Goal: Task Accomplishment & Management: Use online tool/utility

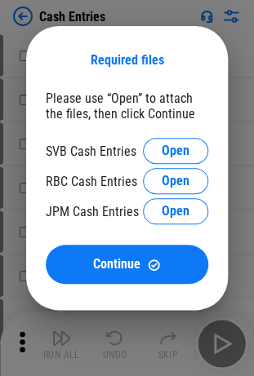
click at [152, 138] on div "SVB Cash Entries Open" at bounding box center [127, 151] width 162 height 26
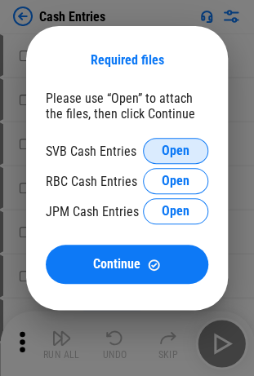
click at [153, 143] on button "Open" at bounding box center [175, 151] width 65 height 26
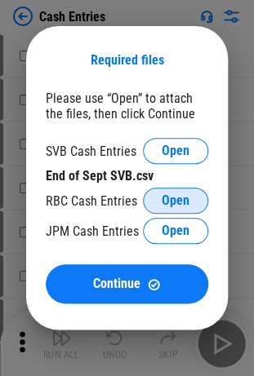
click at [173, 204] on span "Open" at bounding box center [175, 200] width 28 height 13
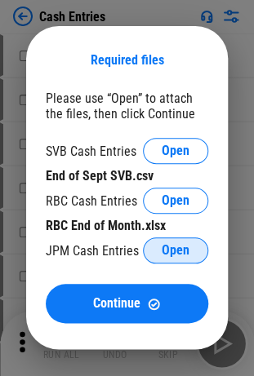
click at [188, 250] on span "Open" at bounding box center [175, 250] width 28 height 13
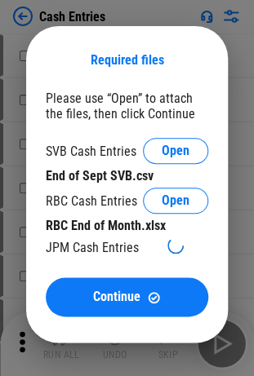
click at [65, 250] on div "JPM Cash Entries" at bounding box center [92, 247] width 93 height 15
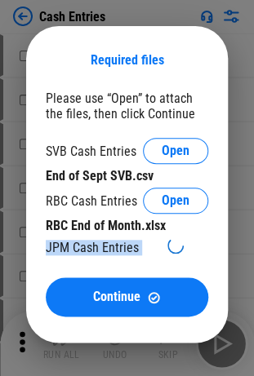
click at [65, 250] on div "JPM Cash Entries" at bounding box center [92, 247] width 93 height 15
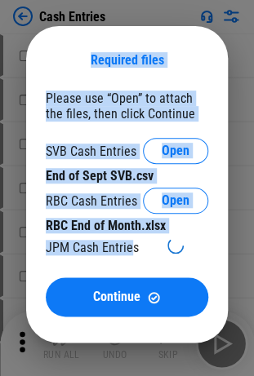
drag, startPoint x: 66, startPoint y: 58, endPoint x: 132, endPoint y: 259, distance: 212.0
click at [132, 259] on div "Required files Please use “Open” to attach the files, then click Continue SVB C…" at bounding box center [126, 184] width 201 height 316
click at [132, 259] on div "SVB Cash Entries Open End of Sept SVB.csv RBC Cash Entries Open RBC End of Mont…" at bounding box center [127, 199] width 162 height 123
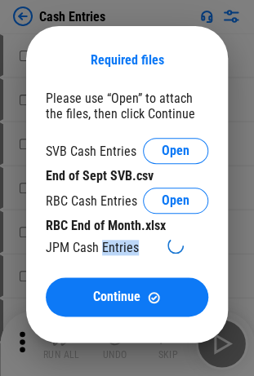
click at [132, 259] on div "SVB Cash Entries Open End of Sept SVB.csv RBC Cash Entries Open RBC End of Mont…" at bounding box center [127, 199] width 162 height 123
click at [113, 244] on div "JPM Cash Entries" at bounding box center [92, 247] width 93 height 15
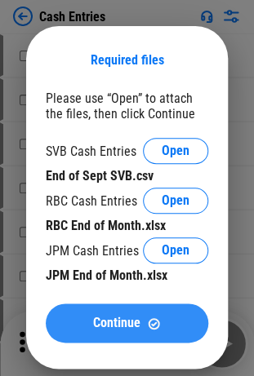
click at [133, 316] on span "Continue" at bounding box center [116, 322] width 47 height 13
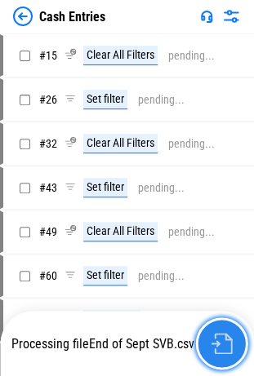
click at [219, 346] on img "button" at bounding box center [220, 343] width 21 height 21
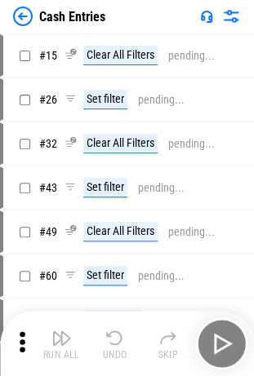
click at [212, 338] on div "Run All Undo Skip" at bounding box center [128, 343] width 237 height 52
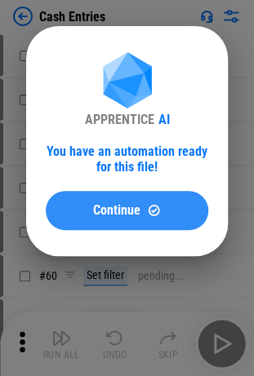
click at [144, 217] on button "Continue" at bounding box center [127, 210] width 162 height 39
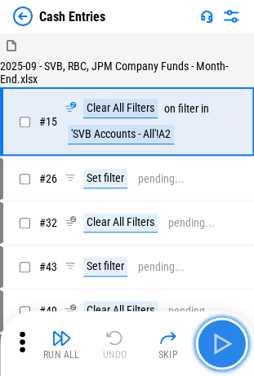
click at [212, 328] on button "button" at bounding box center [221, 343] width 52 height 52
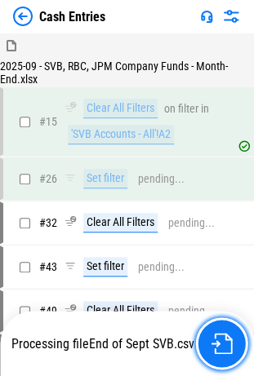
click at [212, 328] on button "button" at bounding box center [221, 343] width 52 height 52
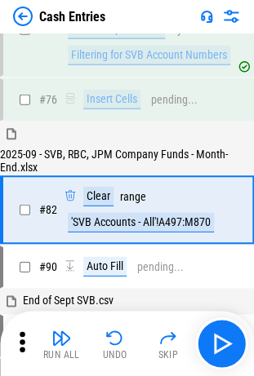
scroll to position [466, 0]
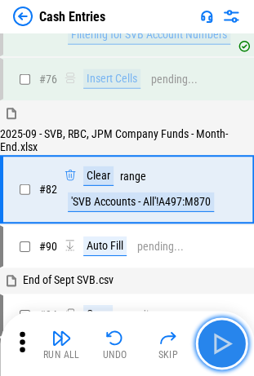
click at [220, 343] on img "button" at bounding box center [221, 343] width 26 height 26
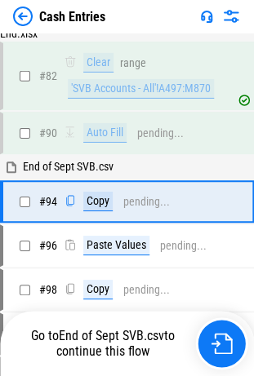
scroll to position [590, 0]
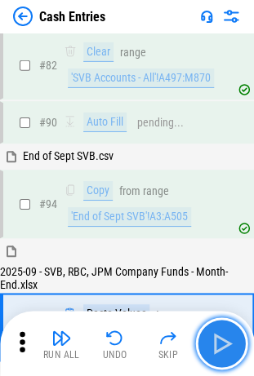
click at [220, 343] on img "button" at bounding box center [221, 343] width 26 height 26
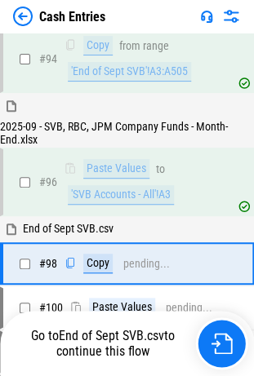
scroll to position [809, 0]
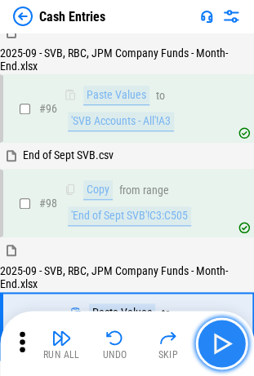
click at [220, 343] on img "button" at bounding box center [221, 343] width 26 height 26
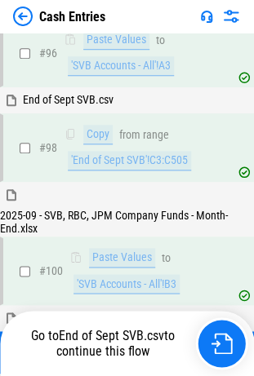
scroll to position [1026, 0]
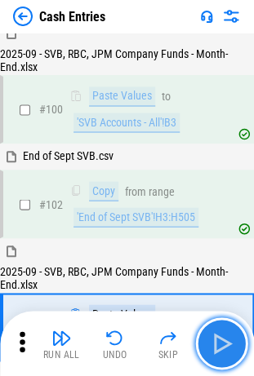
click at [220, 343] on img "button" at bounding box center [221, 343] width 26 height 26
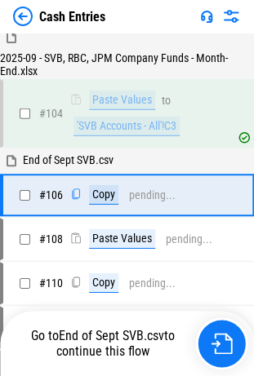
scroll to position [1244, 0]
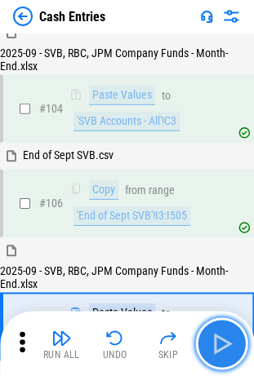
click at [220, 343] on img "button" at bounding box center [221, 343] width 26 height 26
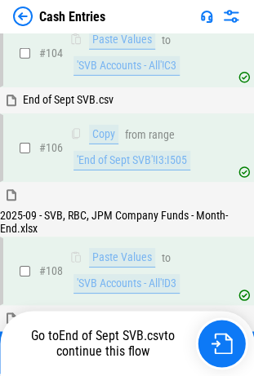
scroll to position [1461, 0]
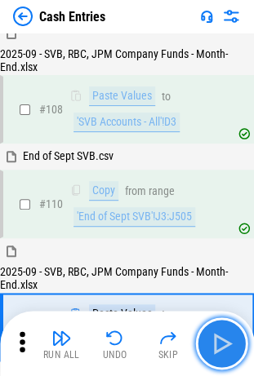
click at [220, 344] on img "button" at bounding box center [221, 343] width 26 height 26
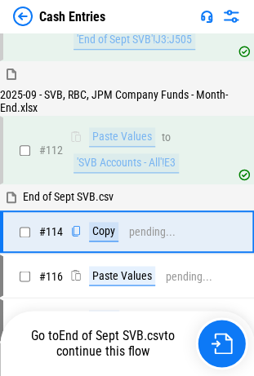
scroll to position [1680, 0]
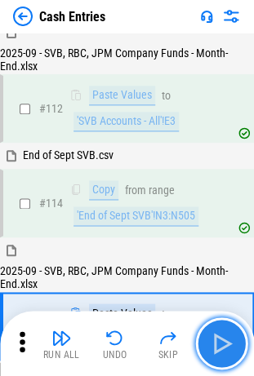
click at [220, 344] on img "button" at bounding box center [221, 343] width 26 height 26
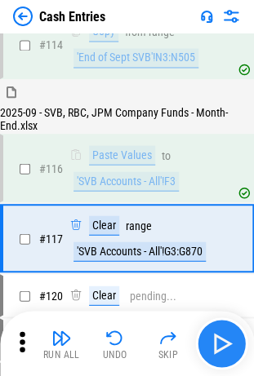
scroll to position [1885, 0]
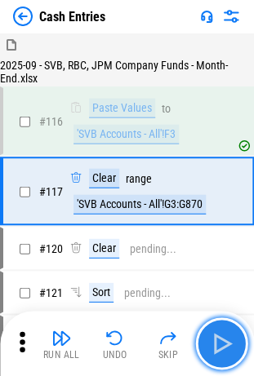
click at [220, 344] on img "button" at bounding box center [221, 343] width 26 height 26
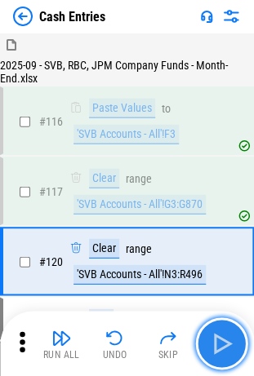
click at [220, 344] on img "button" at bounding box center [221, 343] width 26 height 26
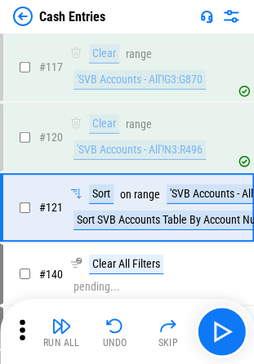
scroll to position [2031, 0]
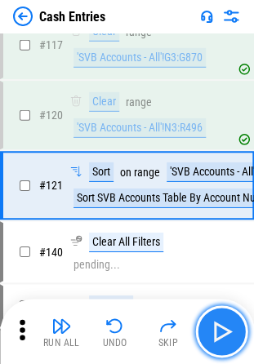
click at [223, 330] on img "button" at bounding box center [221, 331] width 26 height 26
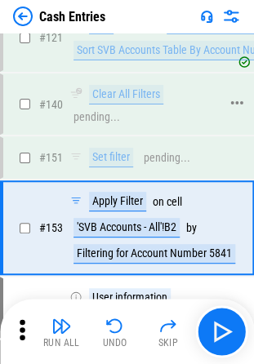
scroll to position [2220, 0]
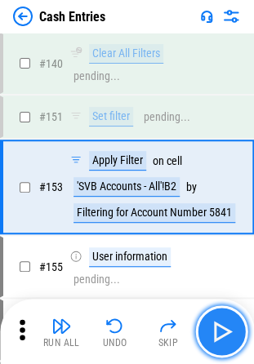
click at [219, 334] on img "button" at bounding box center [221, 331] width 26 height 26
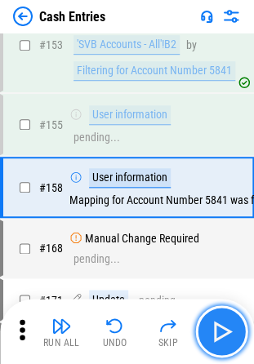
click at [219, 334] on img "button" at bounding box center [221, 331] width 26 height 26
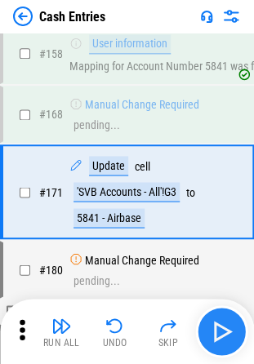
scroll to position [2499, 0]
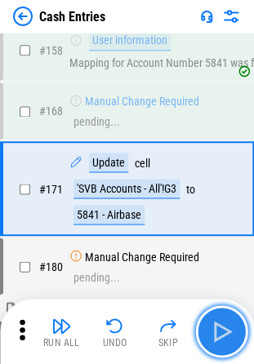
click at [219, 334] on img "button" at bounding box center [221, 331] width 26 height 26
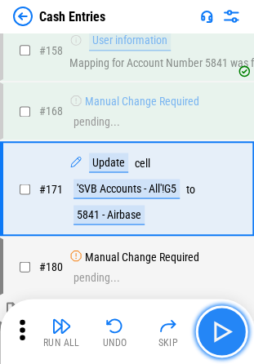
click at [219, 334] on img "button" at bounding box center [221, 331] width 26 height 26
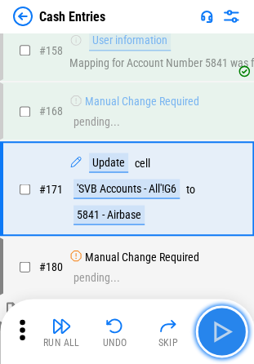
click at [219, 334] on img "button" at bounding box center [221, 331] width 26 height 26
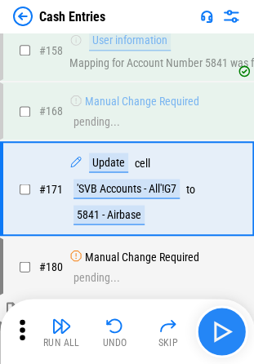
click at [219, 334] on div "Run All Undo Skip" at bounding box center [128, 331] width 237 height 52
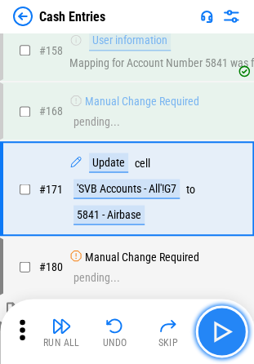
click at [219, 334] on img "button" at bounding box center [221, 331] width 26 height 26
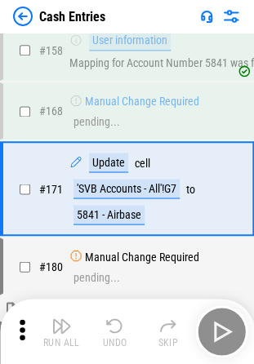
click at [219, 334] on div "Run All Undo Skip" at bounding box center [128, 331] width 237 height 52
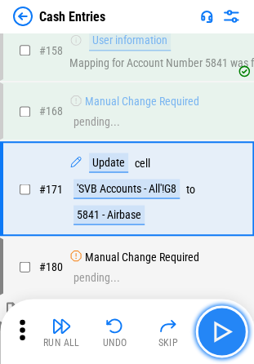
click at [219, 334] on img "button" at bounding box center [221, 331] width 26 height 26
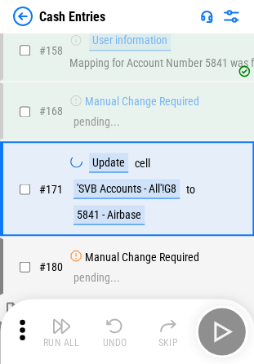
click at [219, 334] on div "Run All Undo Skip" at bounding box center [128, 331] width 237 height 52
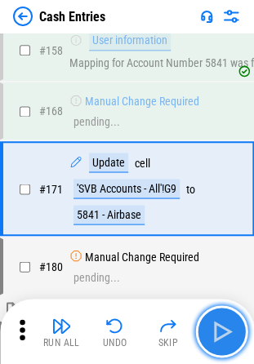
click at [219, 334] on img "button" at bounding box center [221, 331] width 26 height 26
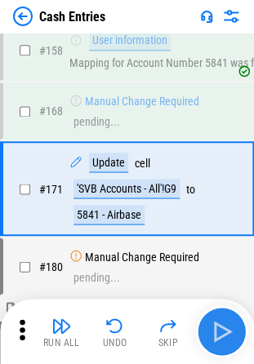
click at [219, 334] on div "Run All Undo Skip" at bounding box center [128, 331] width 237 height 52
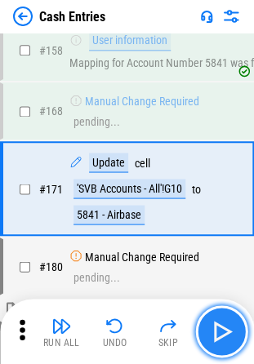
click at [219, 334] on img "button" at bounding box center [221, 331] width 26 height 26
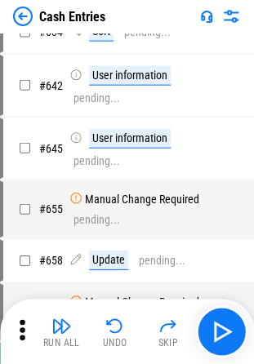
scroll to position [7313, 0]
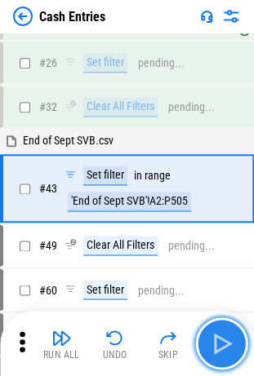
click at [223, 344] on img "button" at bounding box center [221, 343] width 26 height 26
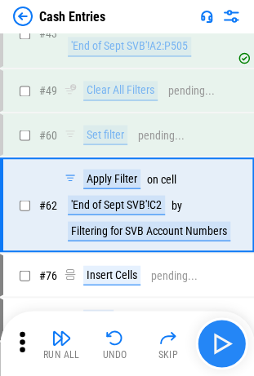
scroll to position [285, 0]
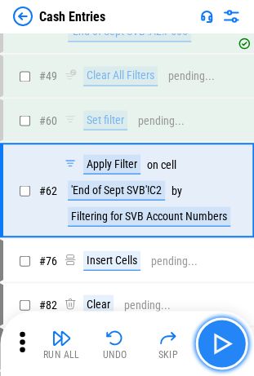
click at [223, 344] on img "button" at bounding box center [221, 343] width 26 height 26
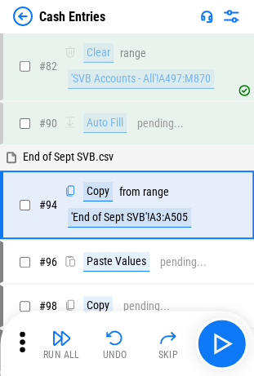
scroll to position [590, 0]
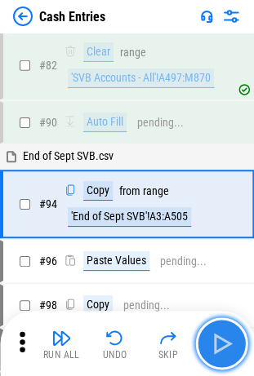
click at [220, 343] on img "button" at bounding box center [221, 343] width 26 height 26
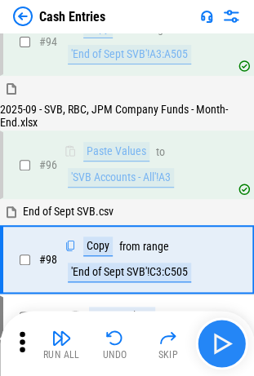
scroll to position [809, 0]
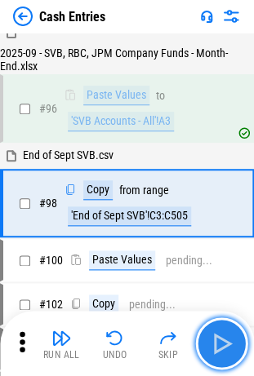
click at [220, 343] on img "button" at bounding box center [221, 343] width 26 height 26
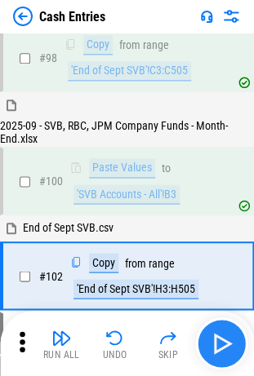
scroll to position [1026, 0]
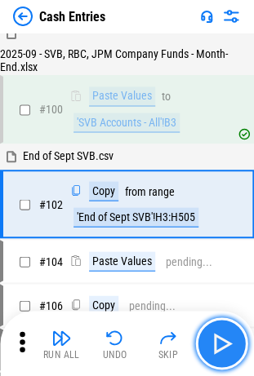
click at [220, 343] on img "button" at bounding box center [221, 343] width 26 height 26
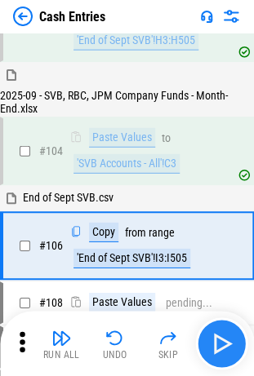
scroll to position [1244, 0]
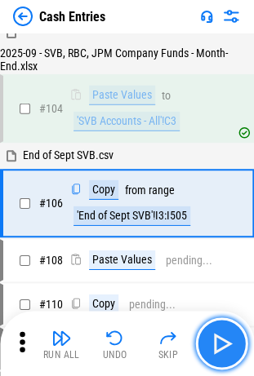
click at [220, 343] on img "button" at bounding box center [221, 343] width 26 height 26
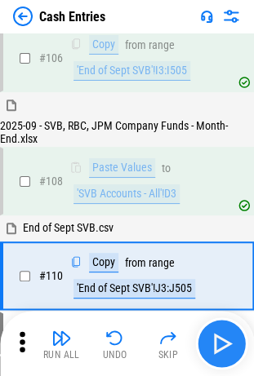
scroll to position [1461, 0]
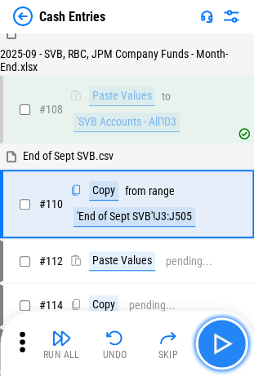
click at [220, 344] on img "button" at bounding box center [221, 343] width 26 height 26
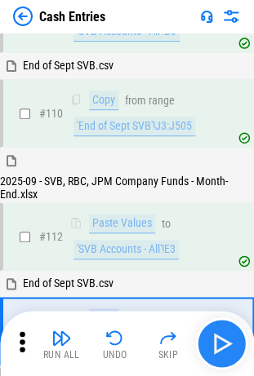
scroll to position [1680, 0]
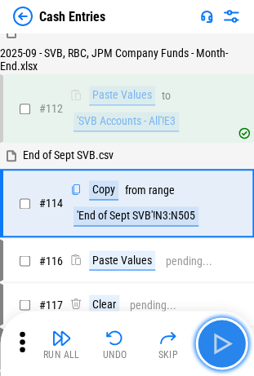
click at [220, 344] on img "button" at bounding box center [221, 343] width 26 height 26
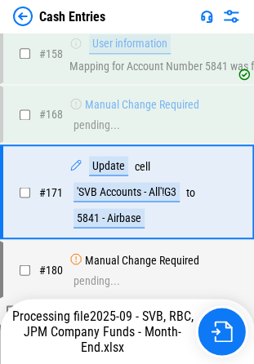
scroll to position [2499, 0]
